Goal: Task Accomplishment & Management: Use online tool/utility

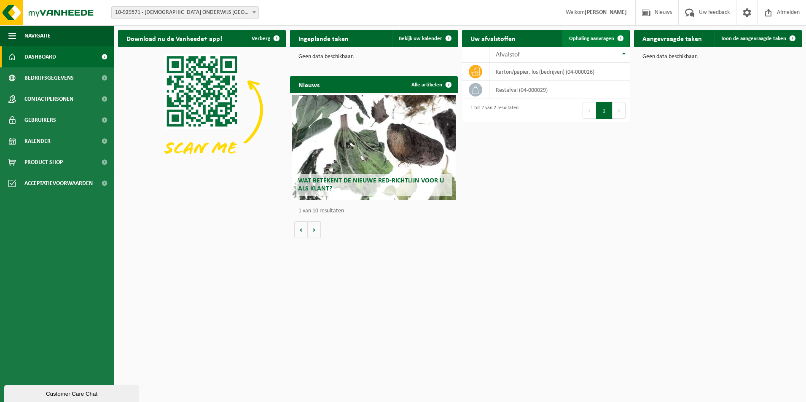
click at [616, 37] on span at bounding box center [620, 38] width 17 height 17
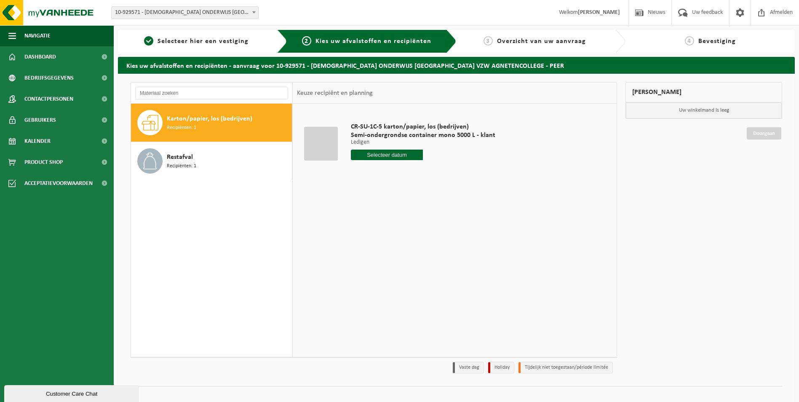
click at [217, 119] on span "Karton/papier, los (bedrijven)" at bounding box center [210, 119] width 86 height 10
click at [397, 155] on input "text" at bounding box center [387, 155] width 72 height 11
click at [405, 226] on div "16" at bounding box center [403, 229] width 15 height 13
type input "Van 2025-10-16"
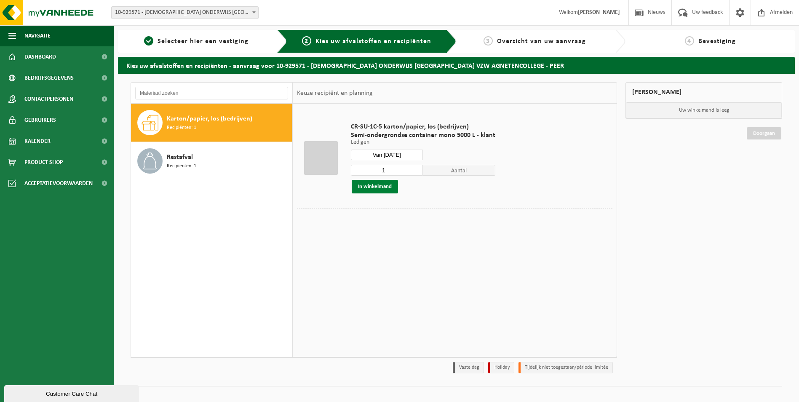
click at [386, 187] on button "In winkelmand" at bounding box center [375, 186] width 46 height 13
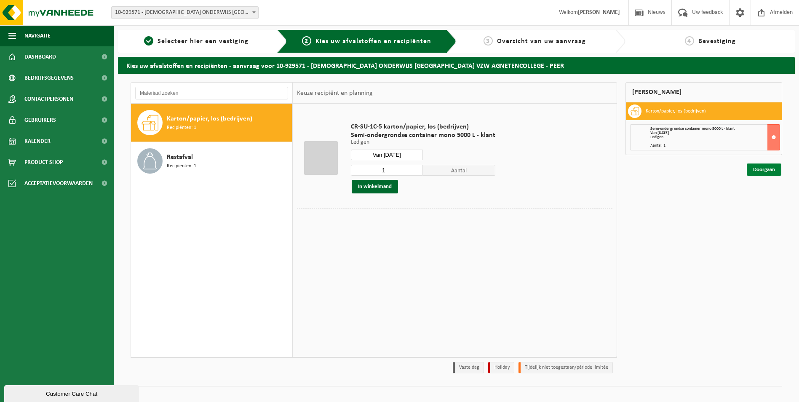
click at [772, 172] on link "Doorgaan" at bounding box center [764, 169] width 35 height 12
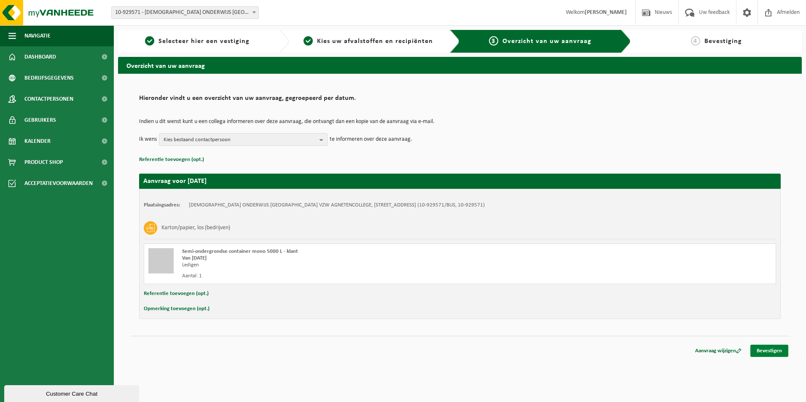
click at [780, 354] on link "Bevestigen" at bounding box center [769, 351] width 38 height 12
